Goal: Check status: Check status

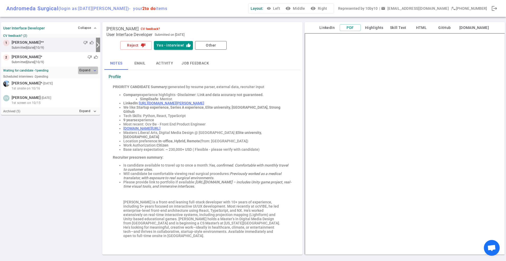
click at [83, 71] on button "Expand expand_more" at bounding box center [88, 71] width 20 height 8
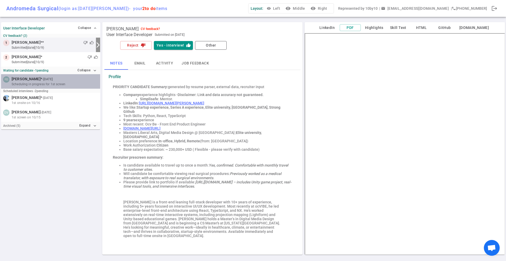
click at [75, 83] on div "Scheduling in progress for 1st screen" at bounding box center [55, 84] width 86 height 5
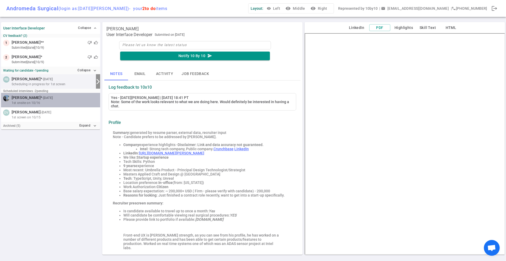
click at [51, 101] on div "1st onsite on 10/16" at bounding box center [55, 103] width 86 height 5
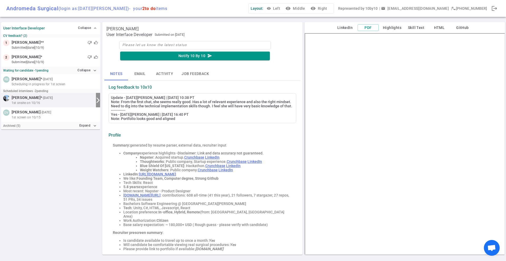
click at [345, 26] on button "LinkedIn" at bounding box center [344, 27] width 21 height 7
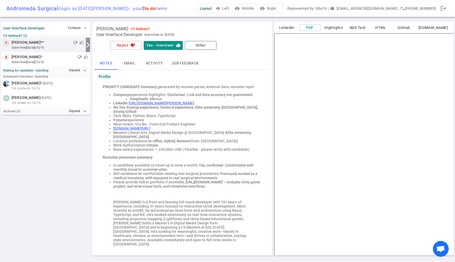
click at [47, 71] on strong "Waiting for candidate - 1 pending" at bounding box center [25, 71] width 45 height 4
click at [68, 70] on button "Expand expand_more" at bounding box center [78, 71] width 20 height 8
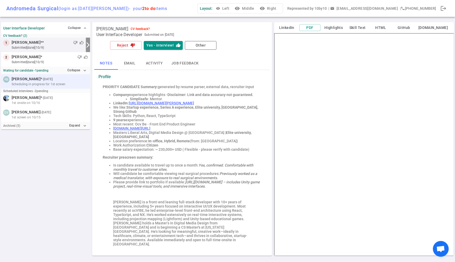
click at [42, 81] on small "- 6d ago" at bounding box center [47, 79] width 11 height 5
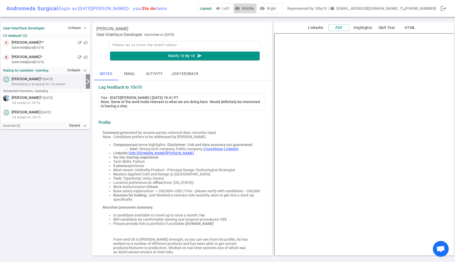
click at [256, 8] on button "visibility Middle" at bounding box center [245, 9] width 23 height 10
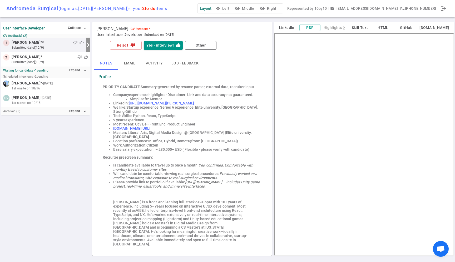
click at [30, 70] on strong "Waiting for candidate - 1 pending" at bounding box center [25, 71] width 45 height 4
click at [71, 68] on button "Expand expand_more" at bounding box center [78, 71] width 20 height 8
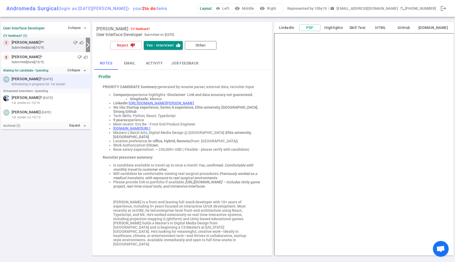
click at [32, 81] on span "[PERSON_NAME]" at bounding box center [26, 79] width 29 height 6
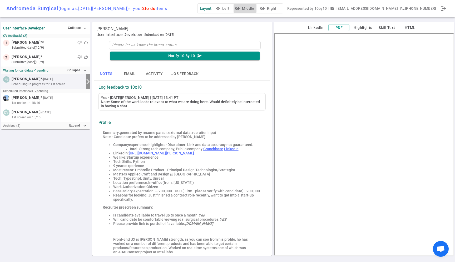
click at [256, 11] on button "visibility Middle" at bounding box center [245, 9] width 23 height 10
